Goal: Task Accomplishment & Management: Manage account settings

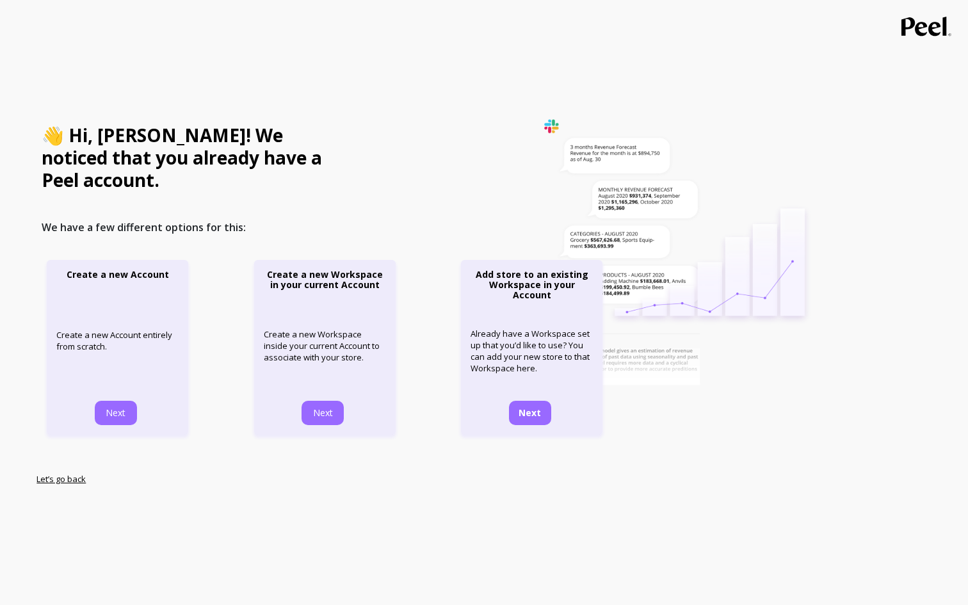
click at [533, 407] on span "Next" at bounding box center [530, 413] width 22 height 12
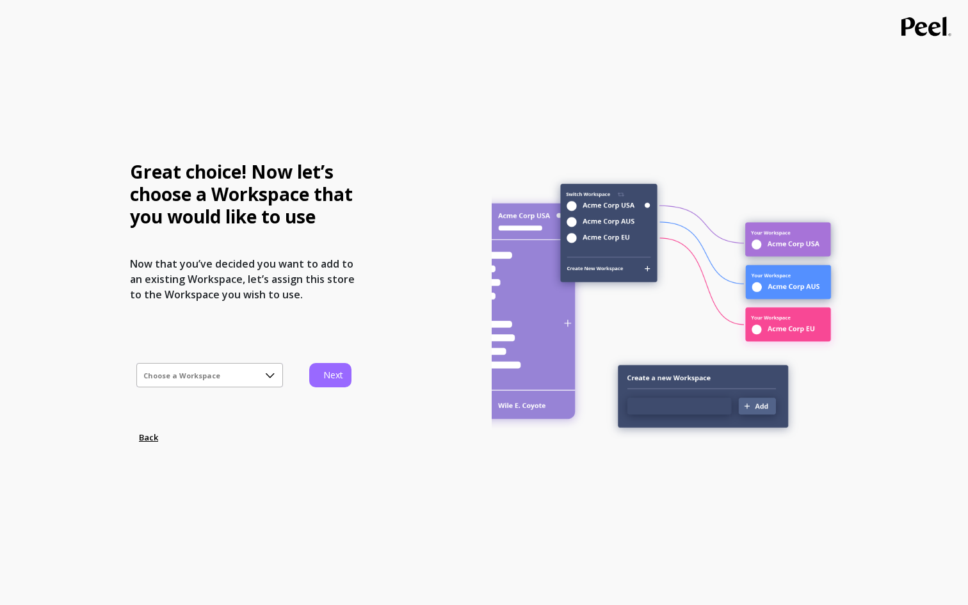
click at [277, 375] on icon at bounding box center [270, 376] width 14 height 14
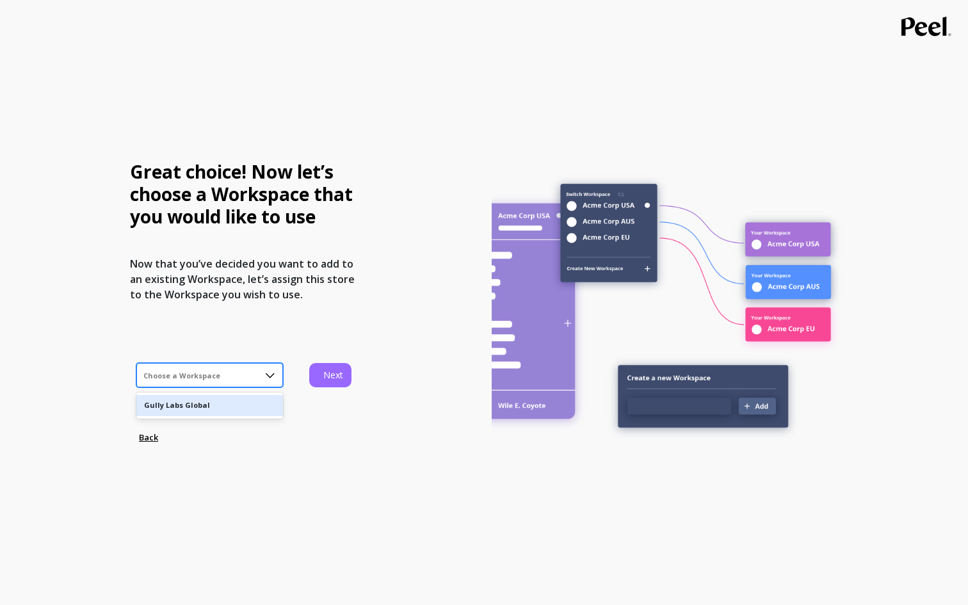
click at [283, 399] on div "Gully Labs Global" at bounding box center [209, 405] width 147 height 21
click at [328, 381] on span "Next" at bounding box center [333, 375] width 22 height 12
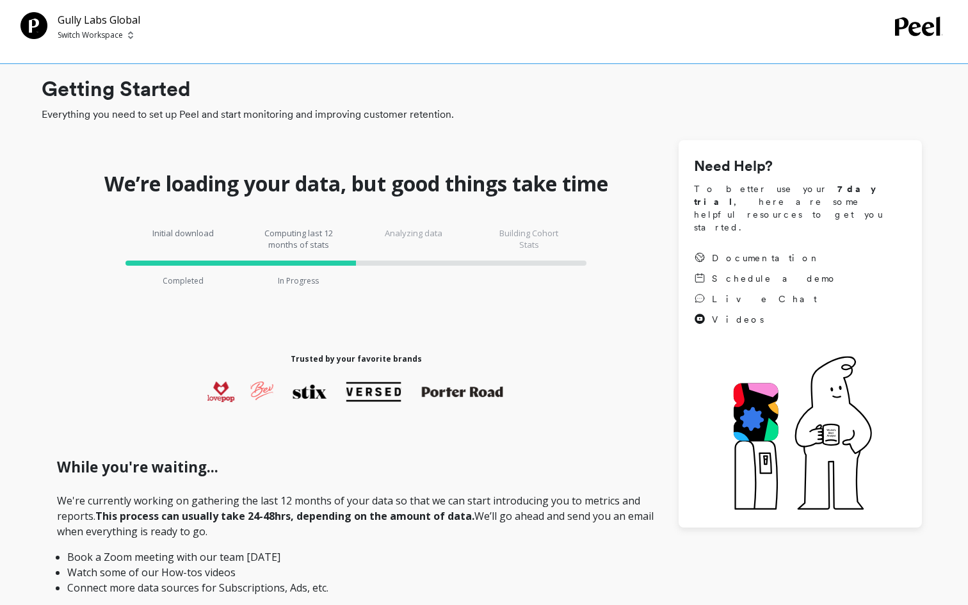
click at [115, 34] on p "Switch Workspace" at bounding box center [90, 35] width 65 height 10
click at [264, 46] on div "Gully Labs Global Switch Workspace Switch Workspace G Gully Labs Global" at bounding box center [484, 32] width 968 height 64
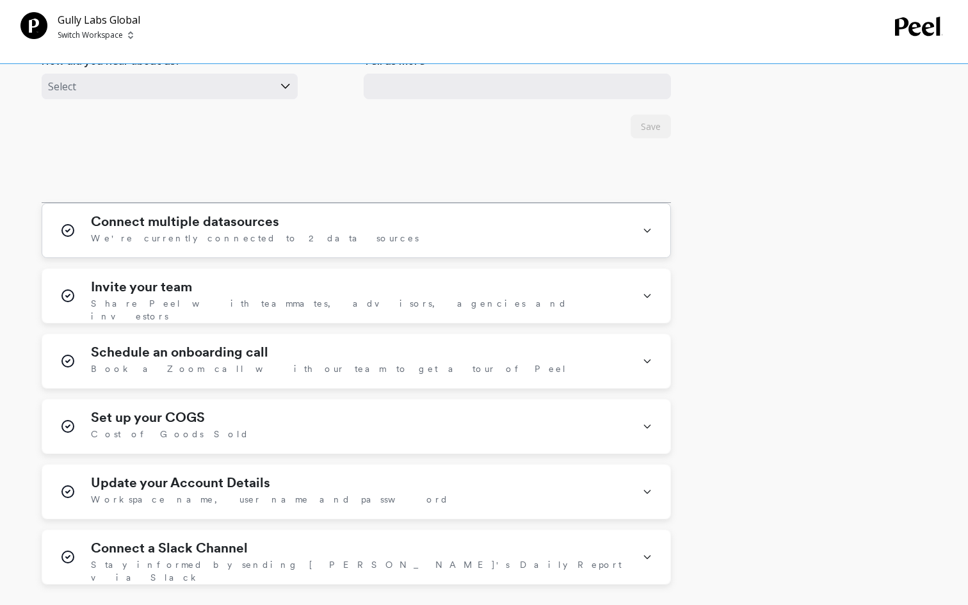
scroll to position [657, 0]
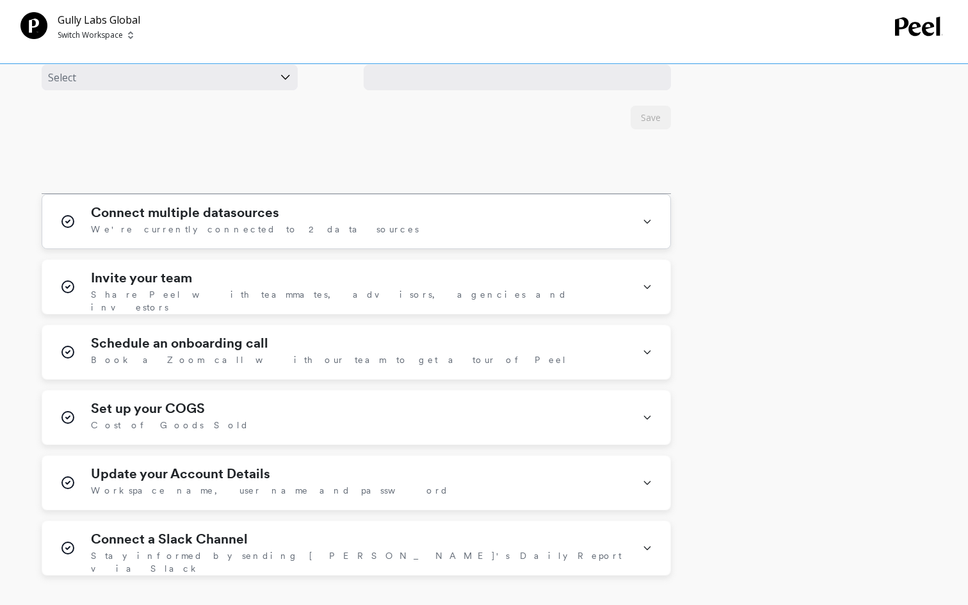
click at [385, 224] on div "Connect multiple datasources We're currently connected to 2 data sources" at bounding box center [359, 221] width 536 height 33
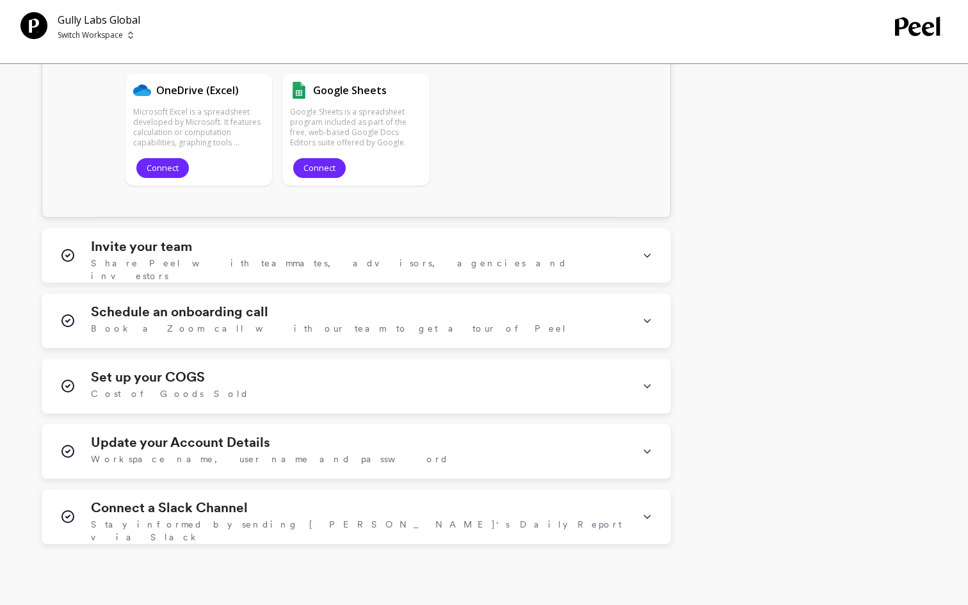
scroll to position [2276, 0]
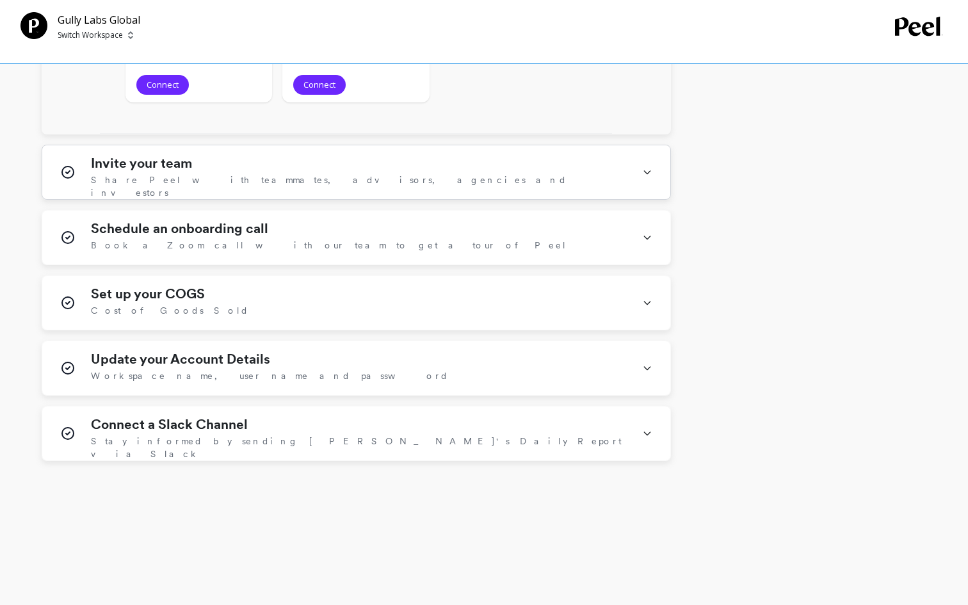
click at [518, 184] on div "Invite your team Share [PERSON_NAME] with teammates, advisors, agencies and inv…" at bounding box center [359, 172] width 536 height 33
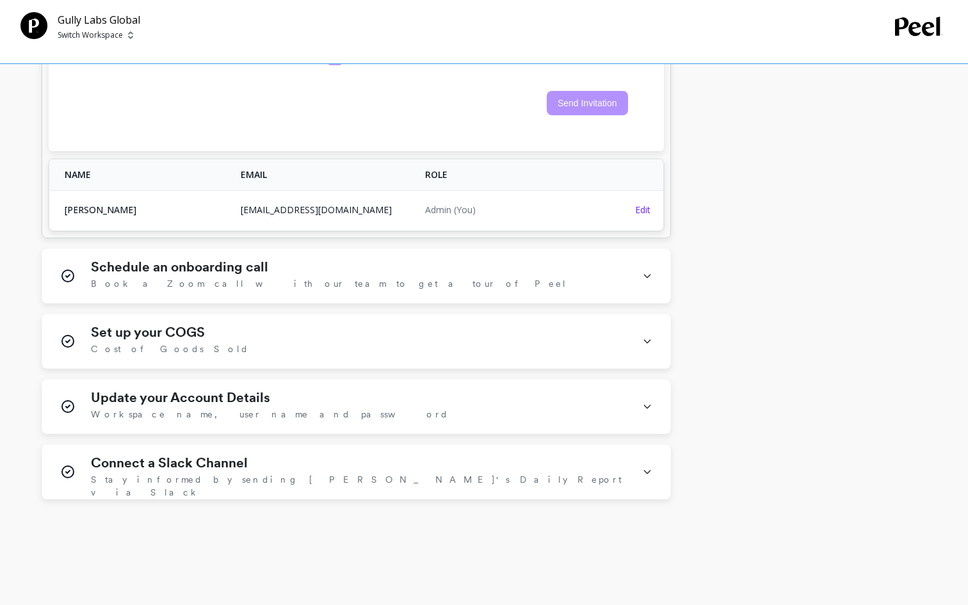
scroll to position [2756, 0]
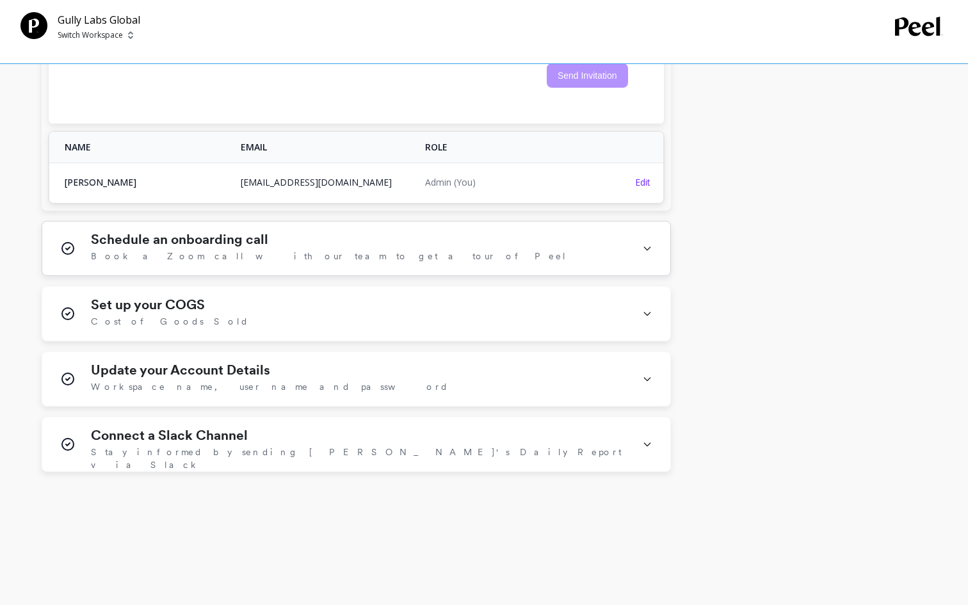
click at [520, 255] on div "Schedule an onboarding call Book a Zoom call with our team to get a tour of Peel" at bounding box center [356, 249] width 628 height 54
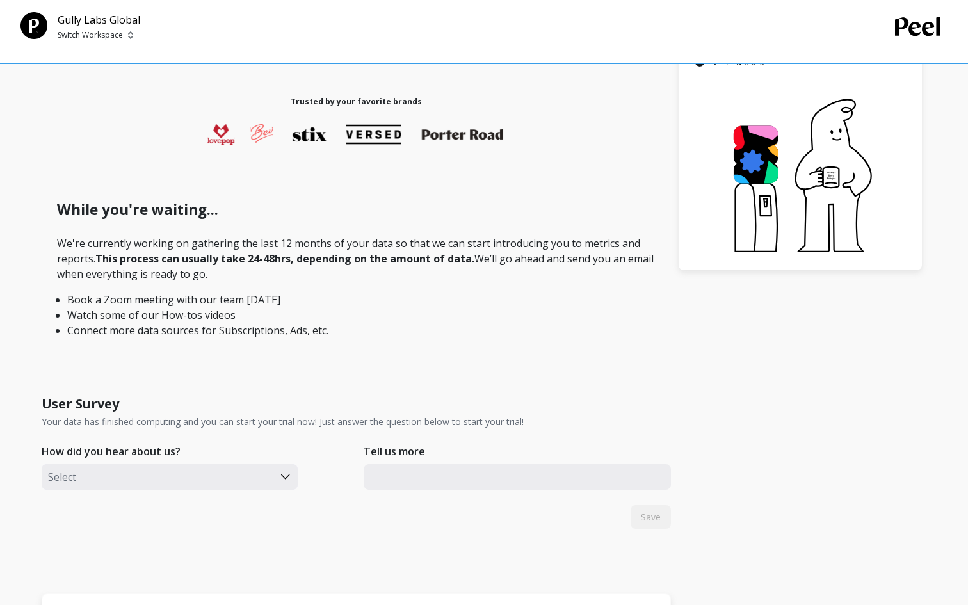
scroll to position [258, 0]
click at [254, 477] on div "How did you hear about us? Select" at bounding box center [199, 472] width 315 height 59
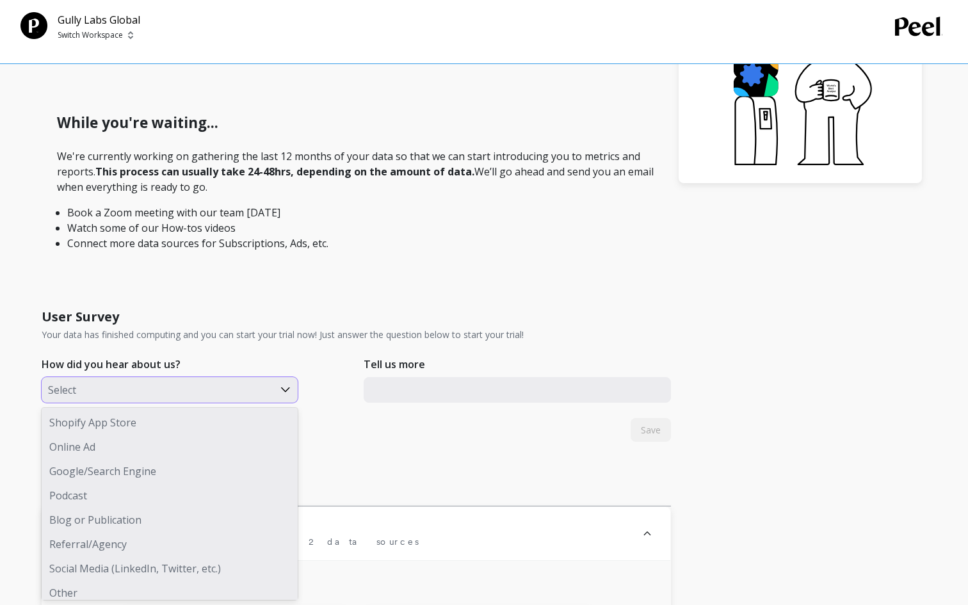
click at [316, 305] on div "User Survey Your data has finished computing and you can start your trial now! …" at bounding box center [356, 321] width 629 height 42
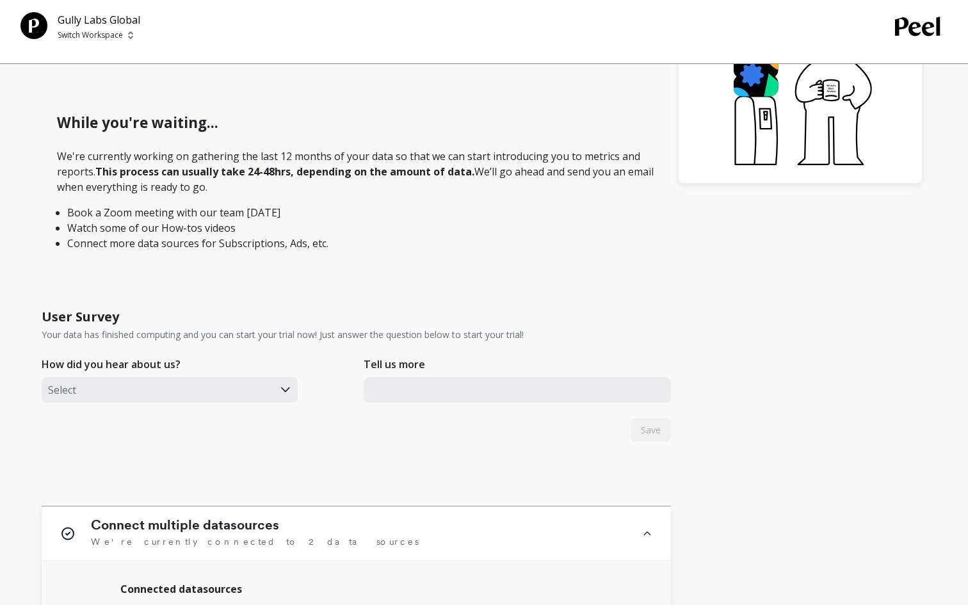
scroll to position [0, 0]
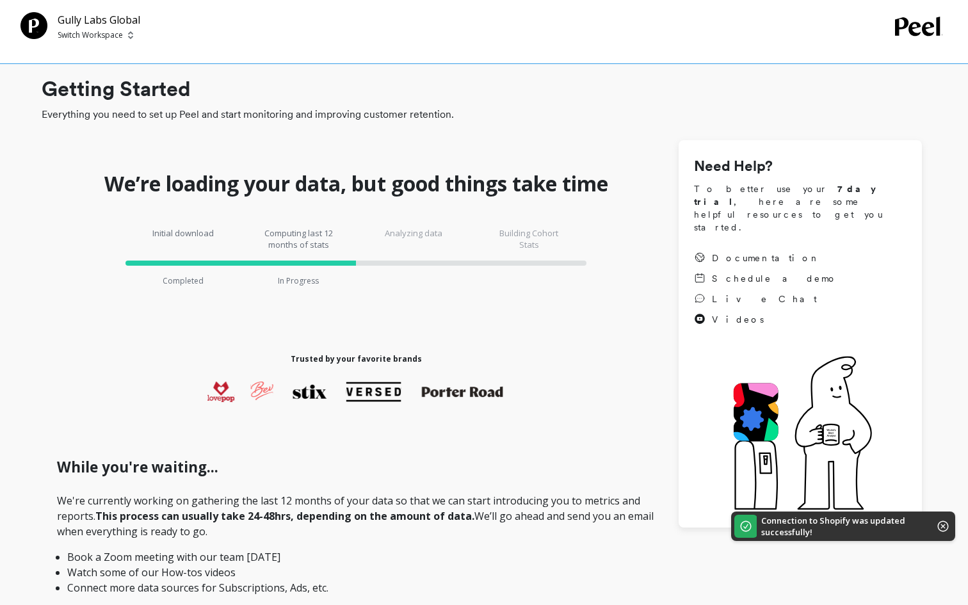
click at [421, 238] on p "Analyzing data" at bounding box center [413, 238] width 77 height 23
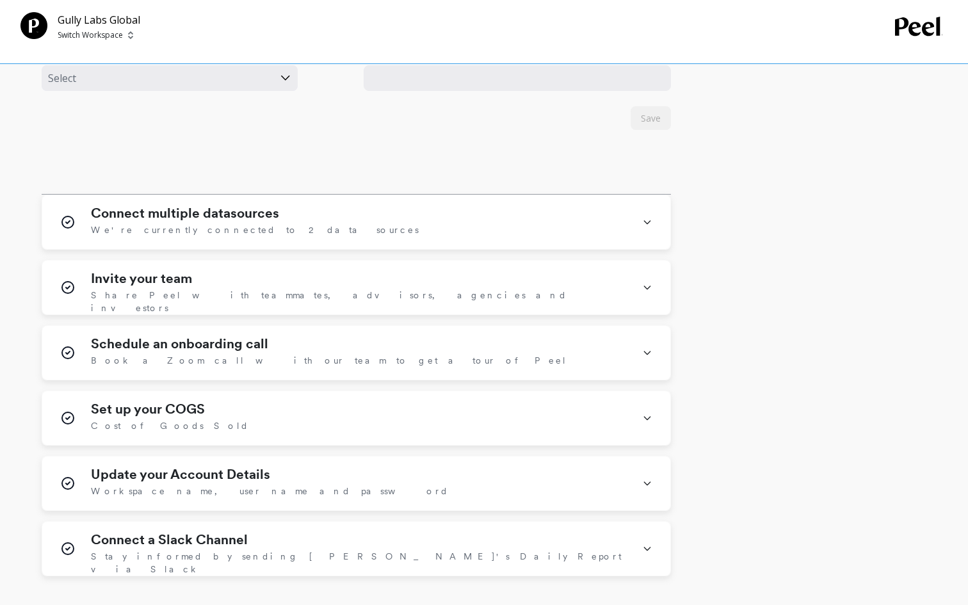
scroll to position [772, 0]
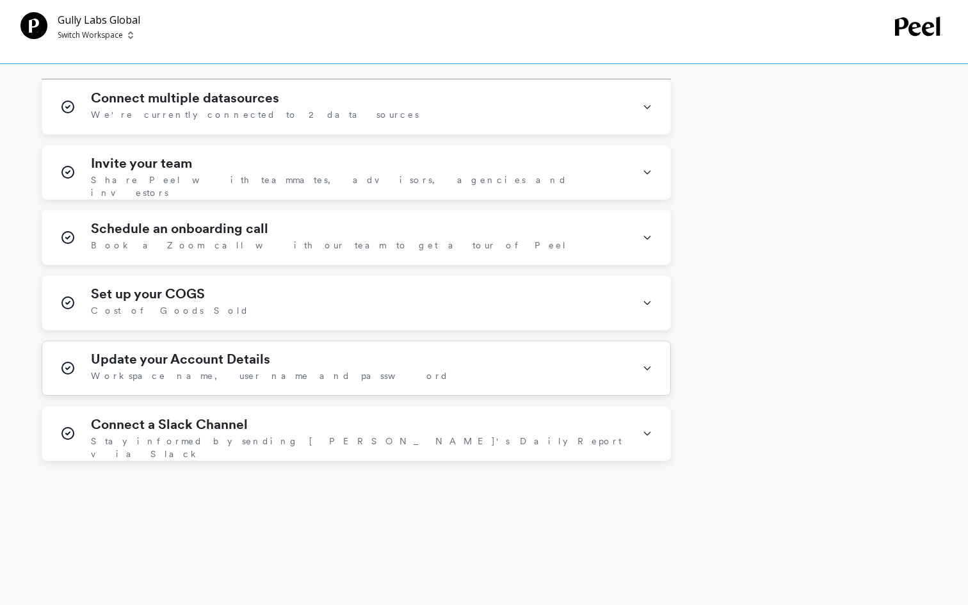
click at [496, 370] on div "Update your Account Details Workspace name, user name and password" at bounding box center [359, 368] width 536 height 33
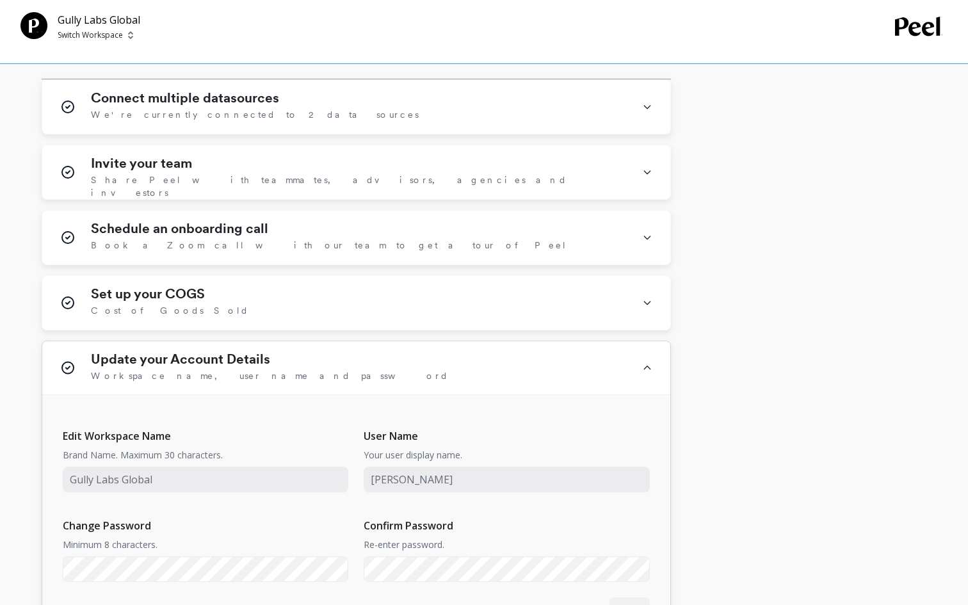
click at [496, 370] on div "Update your Account Details Workspace name, user name and password" at bounding box center [359, 368] width 536 height 33
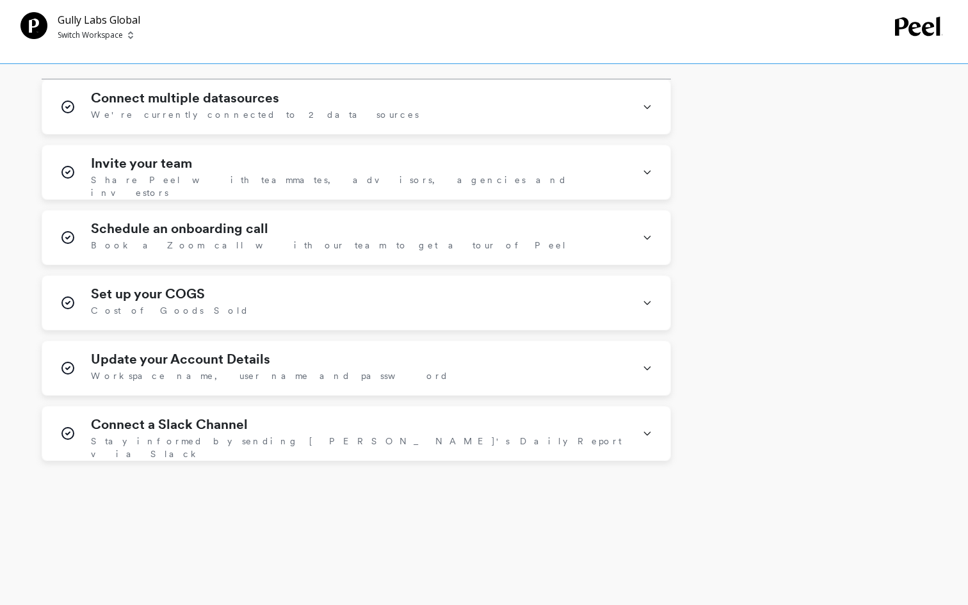
click at [490, 405] on div "Connect multiple datasources We're currently connected to 2 data sources Connec…" at bounding box center [356, 270] width 629 height 382
click at [490, 412] on div "Connect a Slack Channel Stay informed by sending Peel's Daily Report via Slack" at bounding box center [356, 434] width 628 height 54
click at [499, 307] on div "Set up your COGS Cost of Goods Sold" at bounding box center [359, 302] width 536 height 33
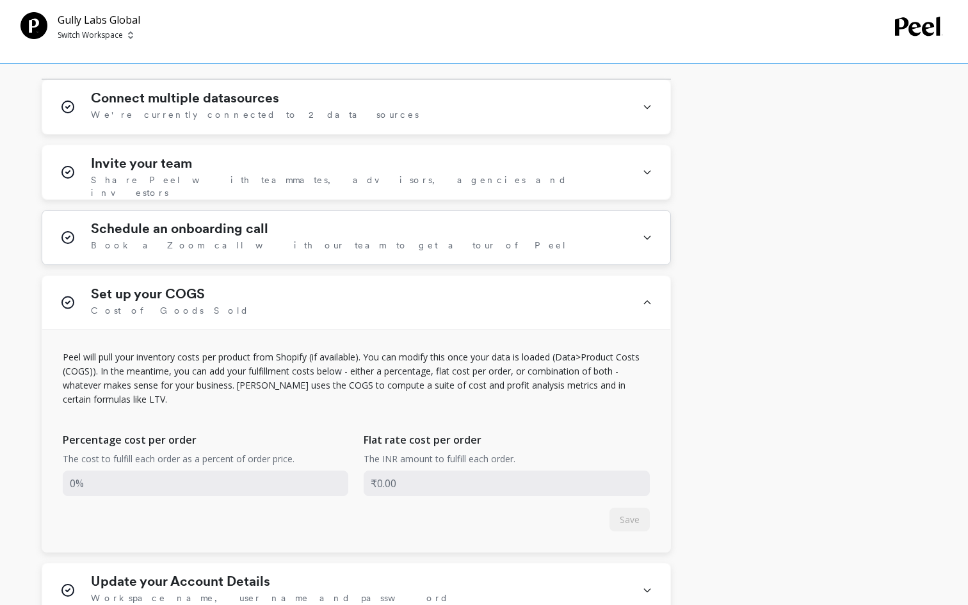
click at [510, 251] on div "Schedule an onboarding call Book a Zoom call with our team to get a tour of Peel" at bounding box center [359, 237] width 536 height 33
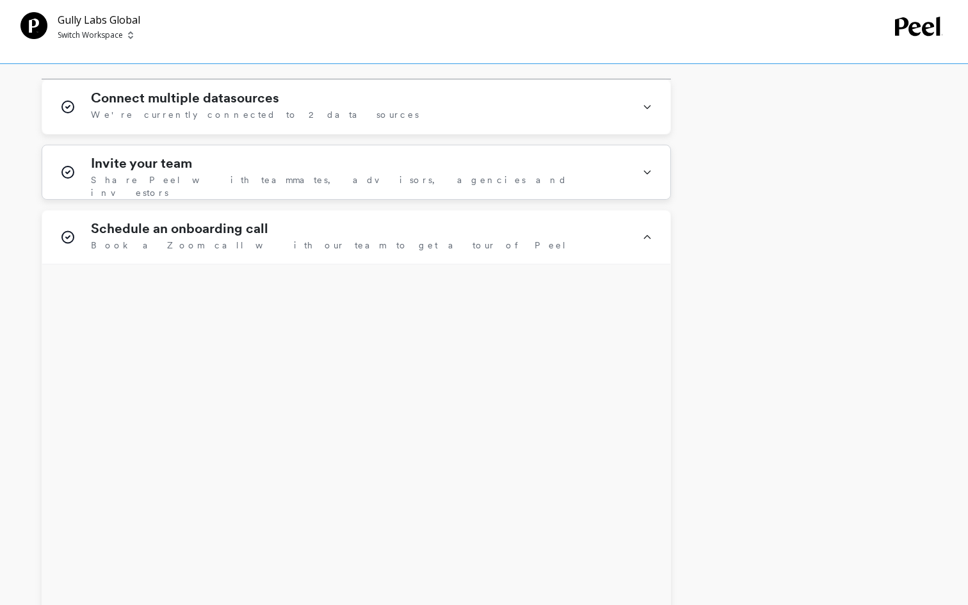
click at [515, 186] on div "Invite your team Share [PERSON_NAME] with teammates, advisors, agencies and inv…" at bounding box center [359, 172] width 536 height 33
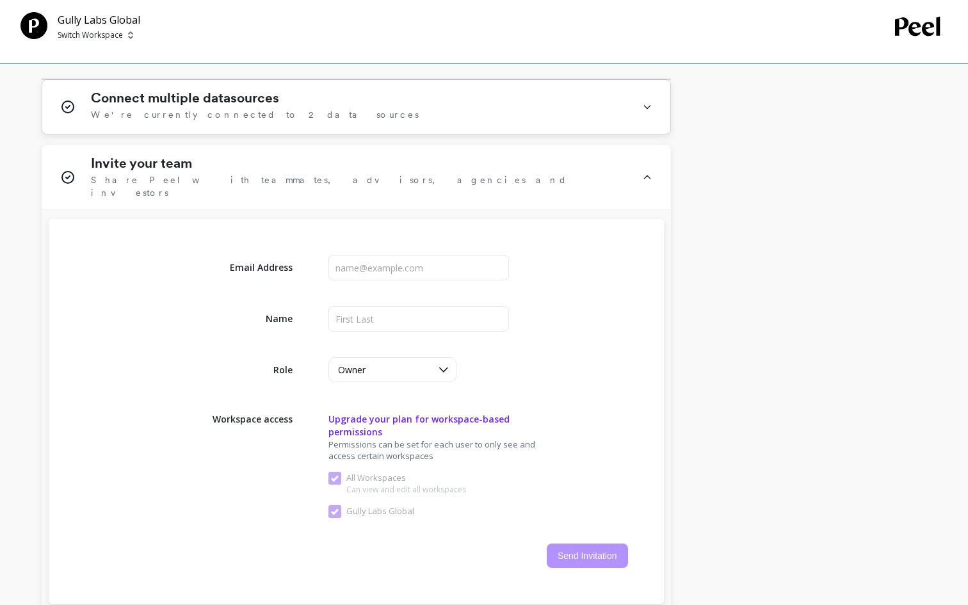
click at [521, 133] on div "Connect multiple datasources We're currently connected to 2 data sources" at bounding box center [356, 107] width 628 height 54
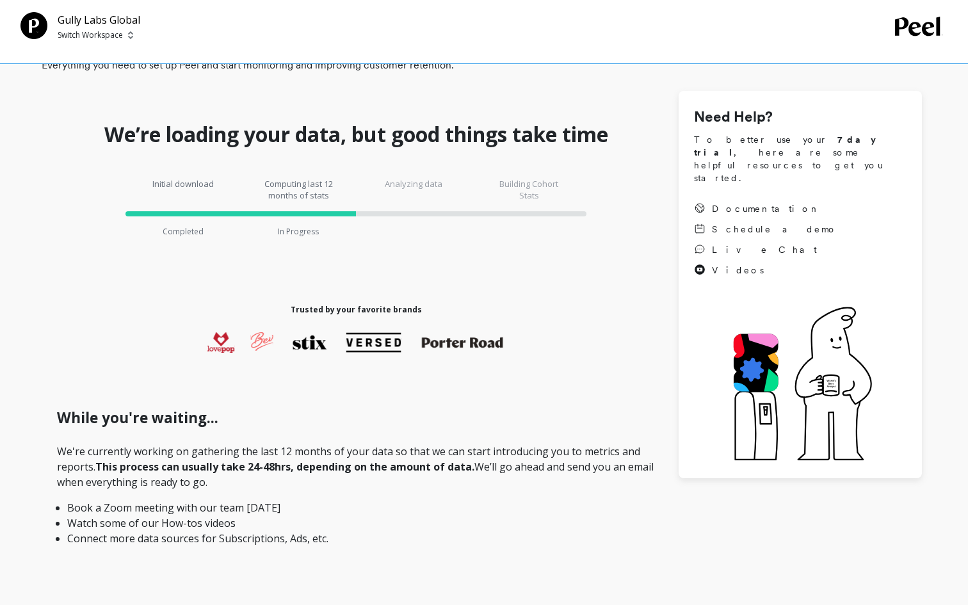
scroll to position [0, 0]
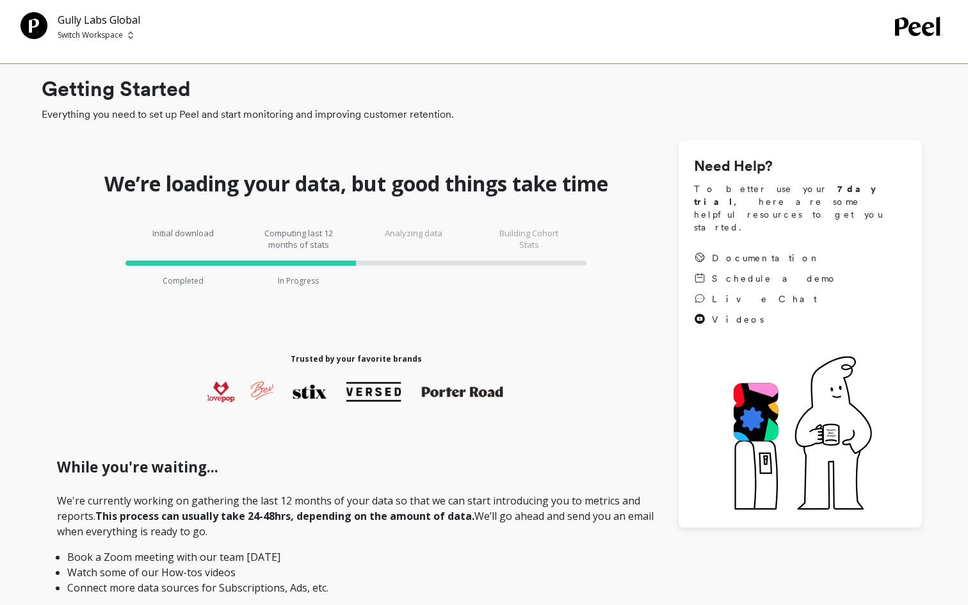
click at [341, 259] on div "Computing last 12 months of stats In Progress" at bounding box center [298, 256] width 115 height 59
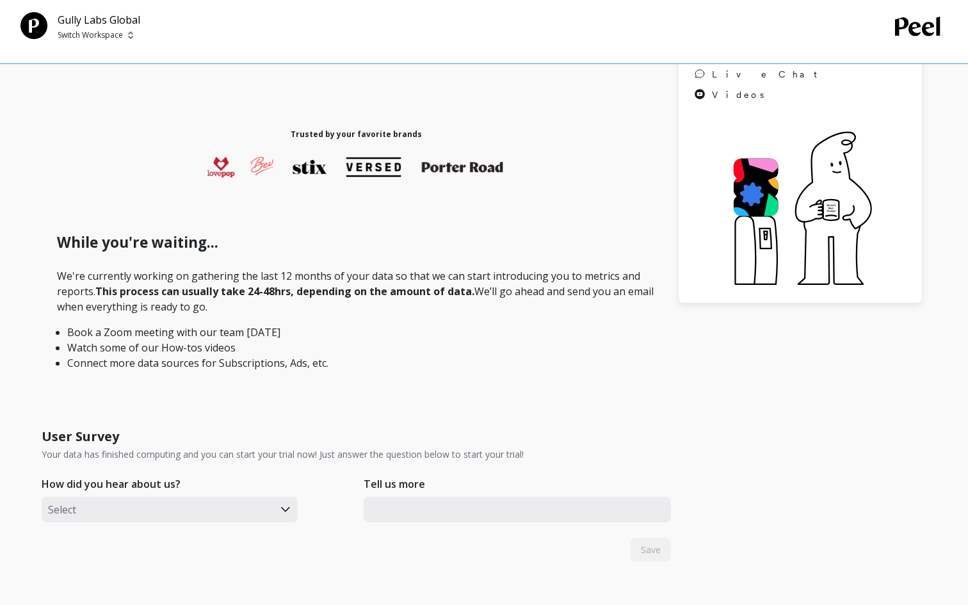
scroll to position [225, 0]
